Goal: Complete application form

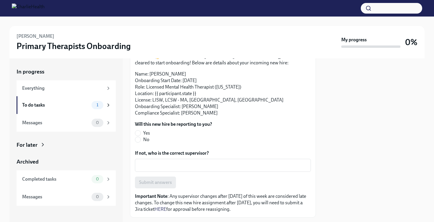
scroll to position [48, 0]
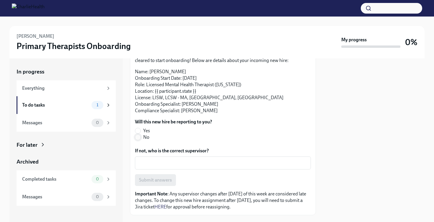
click at [139, 139] on input "No" at bounding box center [137, 137] width 5 height 5
radio input "true"
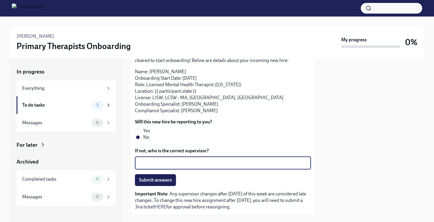
click at [146, 162] on textarea "If not, who is the correct supervisor?" at bounding box center [222, 162] width 169 height 7
type textarea "Colleen Perseo"
click at [171, 182] on span "Submit answers" at bounding box center [155, 180] width 33 height 6
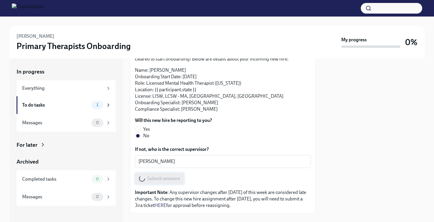
scroll to position [49, 0]
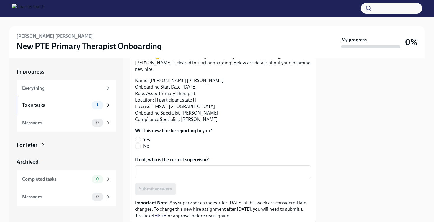
scroll to position [47, 0]
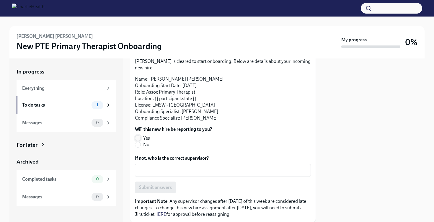
click at [138, 135] on input "Yes" at bounding box center [137, 137] width 5 height 5
radio input "true"
click at [155, 184] on span "Submit answers" at bounding box center [155, 187] width 33 height 6
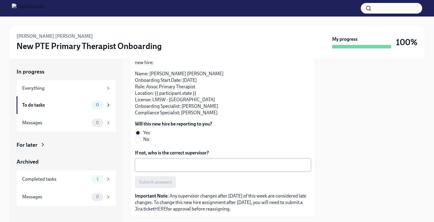
scroll to position [60, 0]
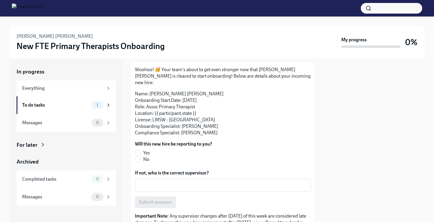
scroll to position [41, 0]
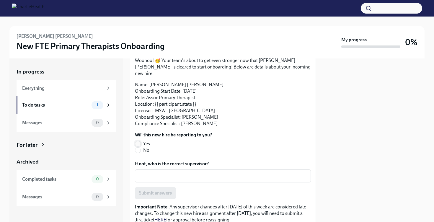
click at [137, 141] on input "Yes" at bounding box center [137, 143] width 5 height 5
radio input "true"
click at [169, 190] on button "Submit answers" at bounding box center [155, 193] width 41 height 12
